Goal: Use online tool/utility: Use online tool/utility

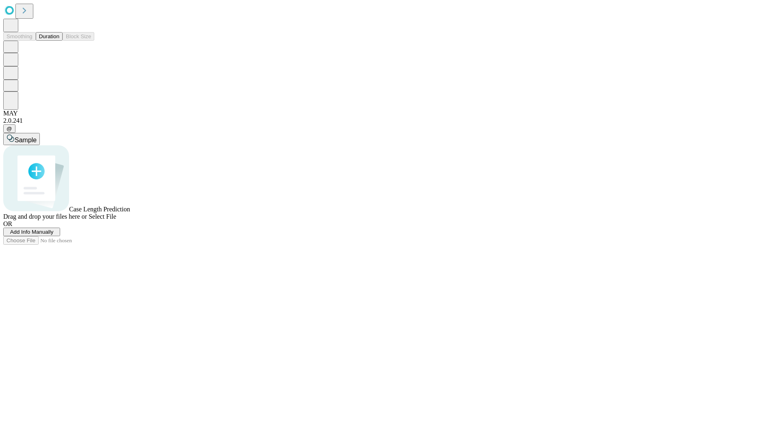
click at [59, 41] on button "Duration" at bounding box center [49, 36] width 27 height 9
click at [37, 137] on span "Sample" at bounding box center [26, 140] width 22 height 7
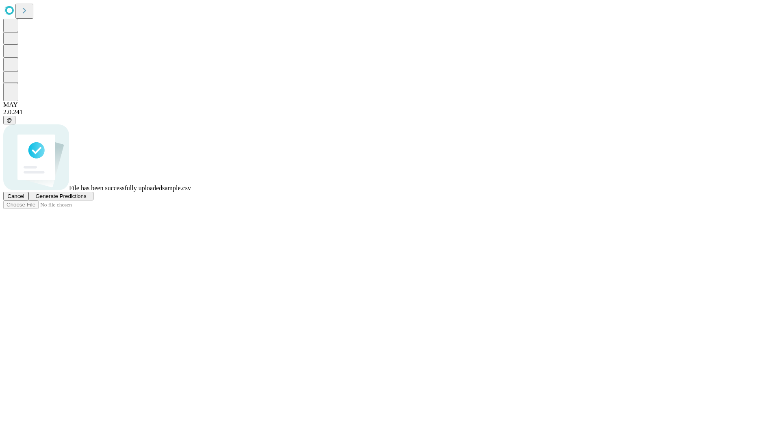
click at [86, 199] on span "Generate Predictions" at bounding box center [60, 196] width 51 height 6
